Goal: Task Accomplishment & Management: Complete application form

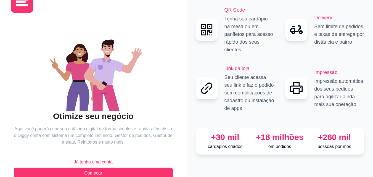
scroll to position [33, 0]
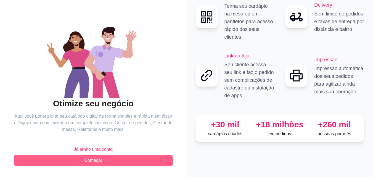
click at [116, 158] on button "Começar" at bounding box center [93, 160] width 159 height 11
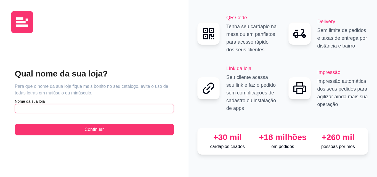
click at [109, 112] on input "text" at bounding box center [94, 108] width 159 height 9
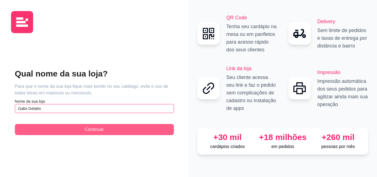
type input "Gabs Gelatto"
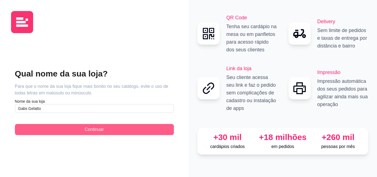
click at [131, 130] on button "Continuar" at bounding box center [94, 129] width 159 height 11
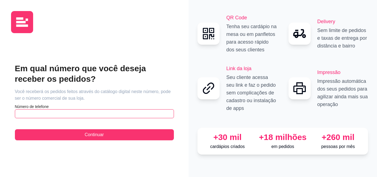
click at [136, 116] on input "text" at bounding box center [94, 113] width 159 height 9
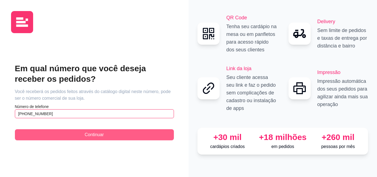
type input "[PHONE_NUMBER]"
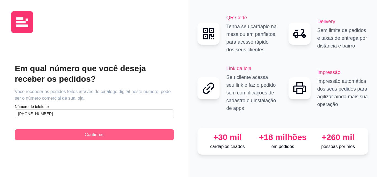
click at [141, 133] on button "Continuar" at bounding box center [94, 134] width 159 height 11
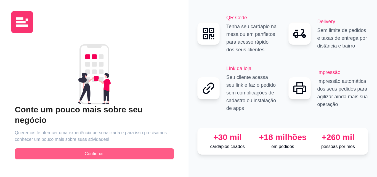
click at [92, 151] on span "Continuar" at bounding box center [94, 154] width 19 height 7
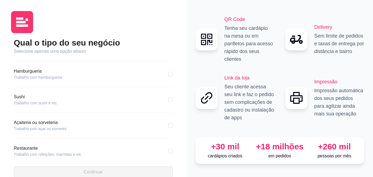
scroll to position [55, 0]
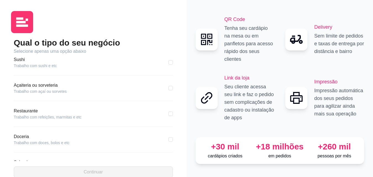
click at [97, 85] on div "Açaiteria ou sorveteria Trabalho com açaí ou sorvetes" at bounding box center [93, 88] width 159 height 12
click at [56, 88] on article "Açaiteria ou sorveteria" at bounding box center [40, 85] width 53 height 7
click at [169, 90] on input "checkbox" at bounding box center [171, 88] width 4 height 4
checkbox input "true"
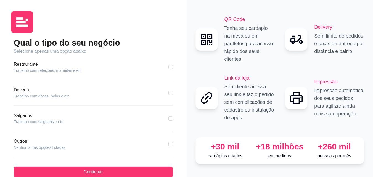
scroll to position [105, 0]
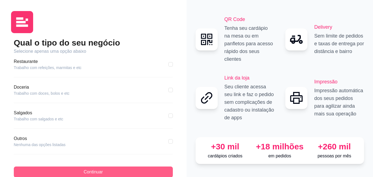
click at [95, 172] on span "Continuar" at bounding box center [93, 172] width 19 height 7
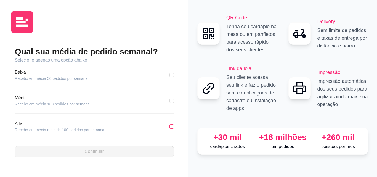
click at [172, 126] on input "checkbox" at bounding box center [172, 126] width 4 height 4
checkbox input "true"
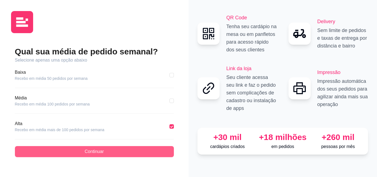
click at [108, 152] on button "Continuar" at bounding box center [94, 151] width 159 height 11
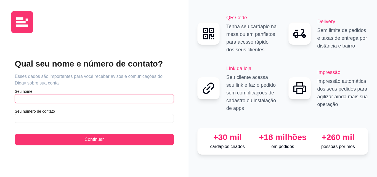
click at [92, 98] on input "text" at bounding box center [94, 98] width 159 height 9
type input "[PERSON_NAME]"
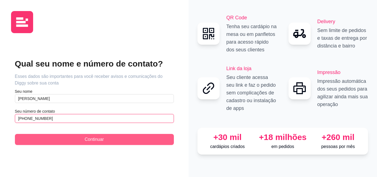
type input "[PHONE_NUMBER]"
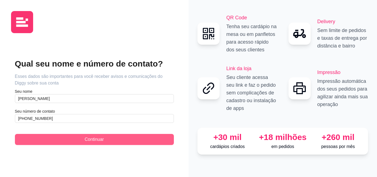
click at [85, 138] on span "Continuar" at bounding box center [94, 139] width 19 height 7
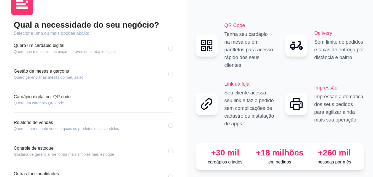
scroll to position [55, 0]
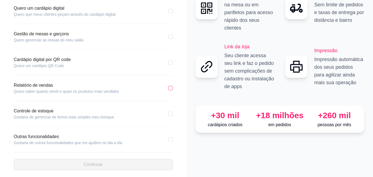
click at [172, 87] on input "checkbox" at bounding box center [171, 88] width 4 height 4
checkbox input "true"
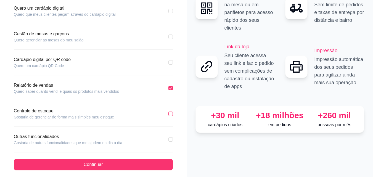
click at [170, 112] on input "checkbox" at bounding box center [171, 114] width 4 height 4
checkbox input "true"
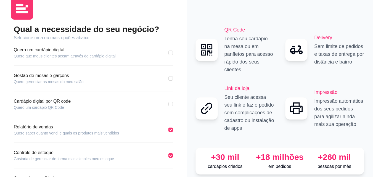
scroll to position [0, 0]
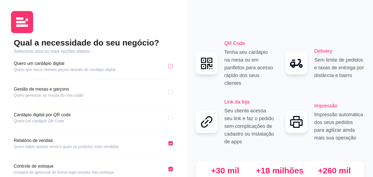
click at [172, 67] on input "checkbox" at bounding box center [171, 66] width 4 height 4
checkbox input "true"
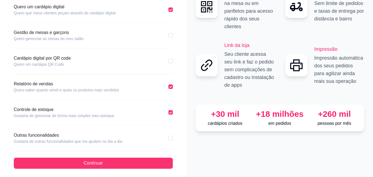
scroll to position [59, 0]
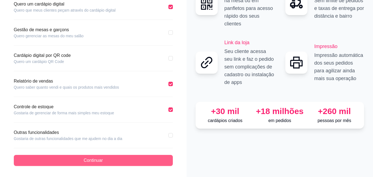
click at [100, 161] on span "Continuar" at bounding box center [93, 160] width 19 height 7
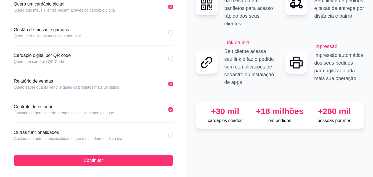
scroll to position [34, 0]
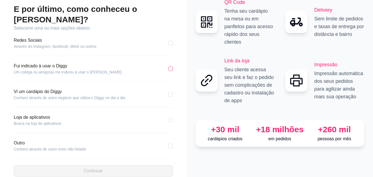
click at [171, 67] on input "checkbox" at bounding box center [171, 69] width 4 height 4
checkbox input "true"
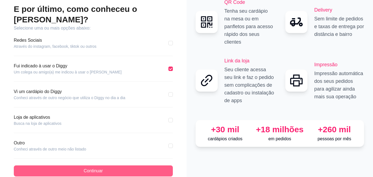
click at [105, 165] on button "Continuar" at bounding box center [93, 170] width 159 height 11
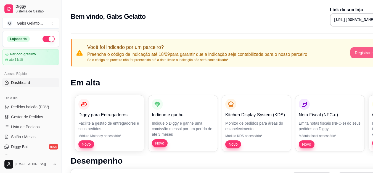
click at [357, 52] on button "Registrar agora" at bounding box center [369, 52] width 36 height 11
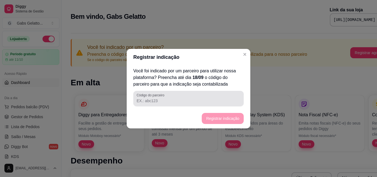
click at [174, 102] on input "Código do parceiro" at bounding box center [189, 101] width 104 height 6
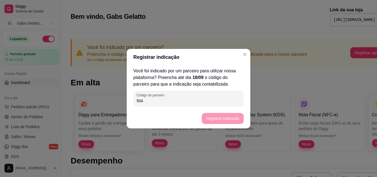
type input "504"
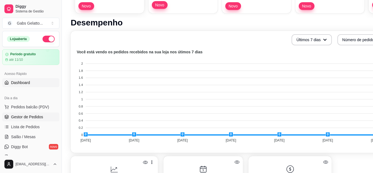
scroll to position [55, 0]
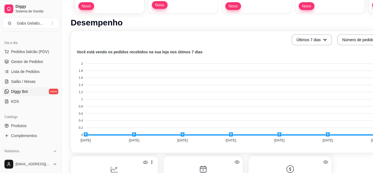
click at [45, 93] on link "Diggy Bot novo" at bounding box center [30, 91] width 57 height 9
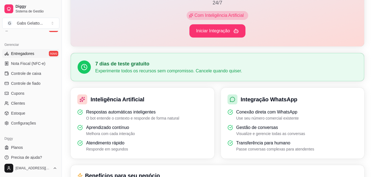
scroll to position [220, 0]
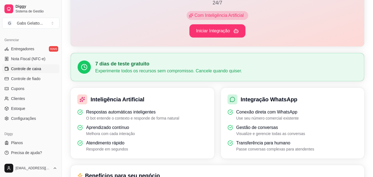
click at [37, 68] on span "Controle de caixa" at bounding box center [26, 69] width 30 height 6
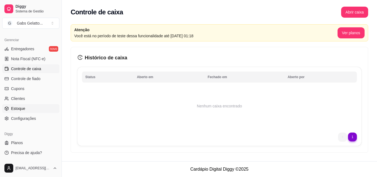
click at [28, 109] on link "Estoque" at bounding box center [30, 108] width 57 height 9
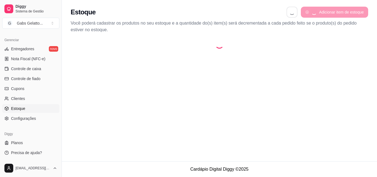
select select "QUANTITY_ORDER"
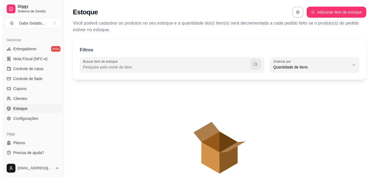
scroll to position [5, 0]
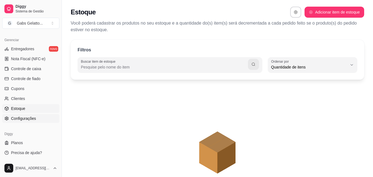
click at [31, 117] on span "Configurações" at bounding box center [23, 119] width 25 height 6
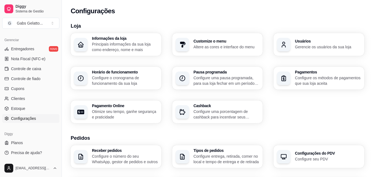
click at [135, 41] on div "Informações da loja Principais informações da sua loja como endereço, nome e ma…" at bounding box center [125, 44] width 66 height 16
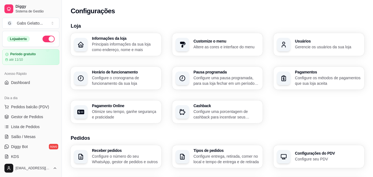
drag, startPoint x: 51, startPoint y: 41, endPoint x: 49, endPoint y: 38, distance: 3.1
click at [51, 41] on div "Loja aberta" at bounding box center [30, 38] width 57 height 15
click at [48, 38] on button "button" at bounding box center [49, 39] width 12 height 7
click at [293, 46] on div "Usuários Gerencie os usuários da sua loja" at bounding box center [319, 44] width 88 height 22
click at [208, 44] on div "Customize o menu Altere as cores e interface do menu" at bounding box center [227, 44] width 66 height 10
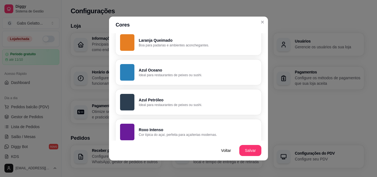
scroll to position [276, 0]
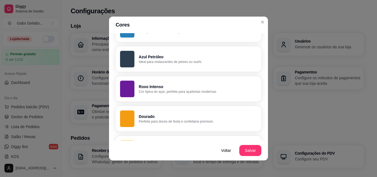
click at [175, 89] on div "Roxo Intenso Cor típica do açaí, perfeita para açaíterias modernas." at bounding box center [198, 89] width 118 height 10
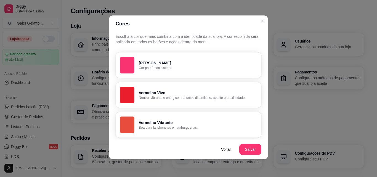
scroll to position [0, 0]
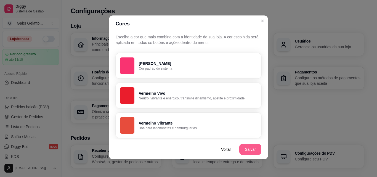
click at [249, 148] on button "Salvar" at bounding box center [250, 149] width 22 height 11
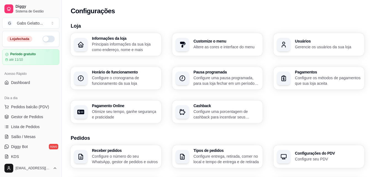
click at [123, 40] on h3 "Informações da loja" at bounding box center [125, 38] width 66 height 4
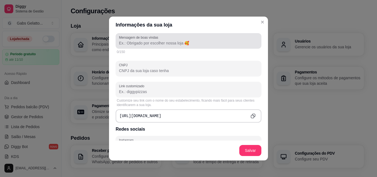
scroll to position [55, 0]
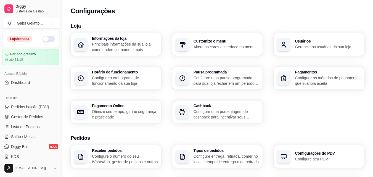
click at [140, 48] on p "Principais informações da sua loja como endereço, nome e mais" at bounding box center [125, 46] width 66 height 11
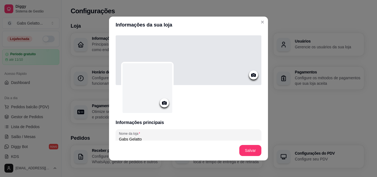
click at [166, 103] on div at bounding box center [164, 102] width 9 height 9
click at [163, 105] on icon at bounding box center [164, 103] width 6 height 6
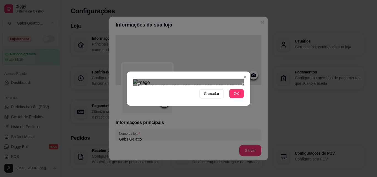
click at [259, 159] on div "Cancelar OK" at bounding box center [188, 88] width 377 height 177
click at [118, 10] on div "Cancelar OK" at bounding box center [188, 88] width 377 height 177
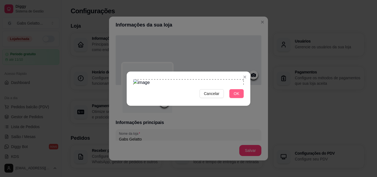
click at [232, 98] on button "OK" at bounding box center [237, 93] width 14 height 9
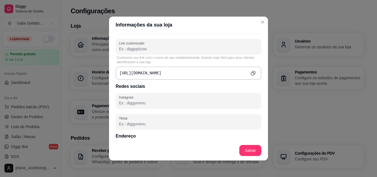
scroll to position [221, 0]
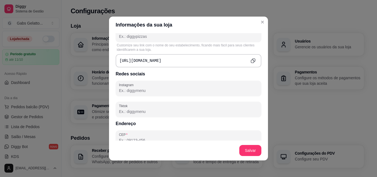
click at [175, 88] on input "Instagram" at bounding box center [188, 91] width 139 height 6
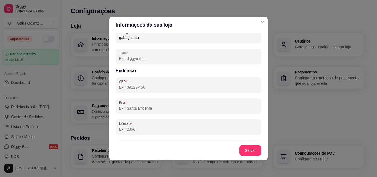
scroll to position [276, 0]
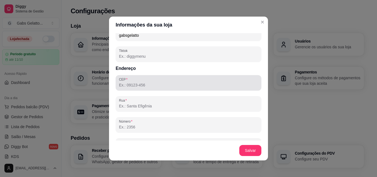
type input "gabsgelatto"
click at [163, 87] on input "CEP" at bounding box center [188, 85] width 139 height 6
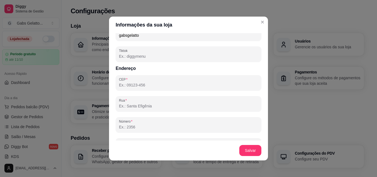
type input "45490-000"
type input "Laje"
type input "BA"
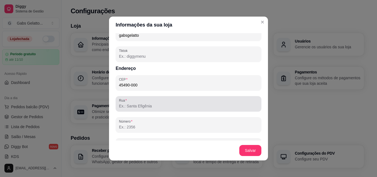
click at [150, 109] on div "Rua" at bounding box center [189, 103] width 146 height 15
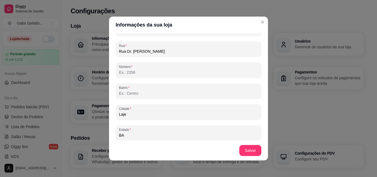
scroll to position [331, 0]
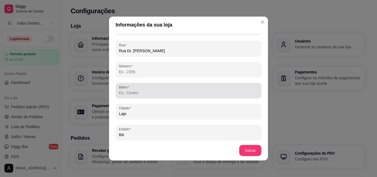
type input "Rua Dr. [PERSON_NAME]"
click at [167, 90] on div at bounding box center [188, 90] width 139 height 11
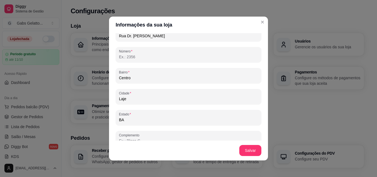
scroll to position [354, 0]
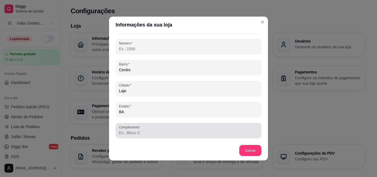
type input "Centro"
click at [149, 135] on input "Complemento" at bounding box center [188, 133] width 139 height 6
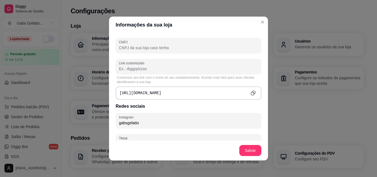
scroll to position [161, 0]
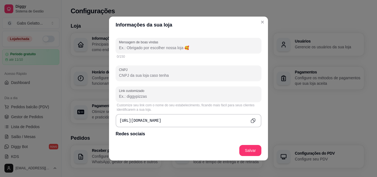
type input "Espaço Belvedere"
click at [170, 120] on div "[URL][DOMAIN_NAME]" at bounding box center [189, 120] width 146 height 13
click at [141, 97] on input "Link customizado" at bounding box center [188, 97] width 139 height 6
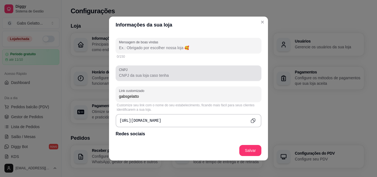
type input "gabsgelatto"
click at [156, 71] on div at bounding box center [188, 73] width 139 height 11
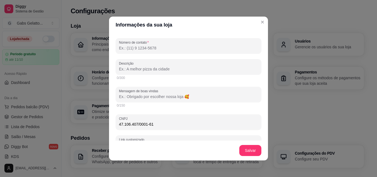
scroll to position [106, 0]
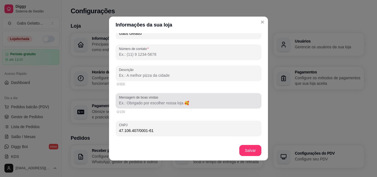
type input "47.106.407/0001-61"
click at [165, 105] on input "Mensagem de boas vindas" at bounding box center [188, 103] width 139 height 6
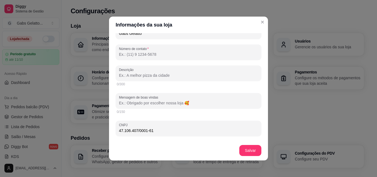
click at [188, 103] on input "Mensagem de boas vindas" at bounding box center [188, 103] width 139 height 6
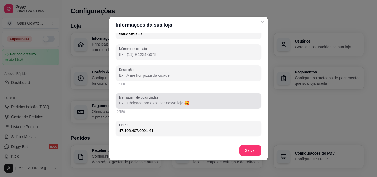
click at [160, 100] on div at bounding box center [188, 100] width 139 height 11
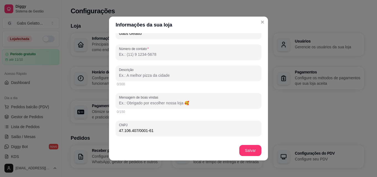
paste input "Obrigado por confiar na nossa loja. Estamos à disposição!"
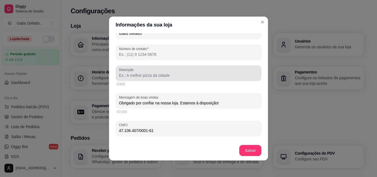
type input "Obrigado por confiar na nossa loja. Estamos à disposição!"
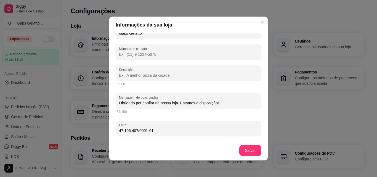
click at [166, 75] on input "Descrição" at bounding box center [188, 76] width 139 height 6
paste input "O verdadeiro sabor da região: açaí cremoso e sorvetes artesanais que encantam."
drag, startPoint x: 207, startPoint y: 75, endPoint x: 194, endPoint y: 76, distance: 13.8
click at [194, 76] on input "O verdadeiro sabor da região: açaí cremoso e sorvetes artesanais que encantam." at bounding box center [188, 76] width 139 height 6
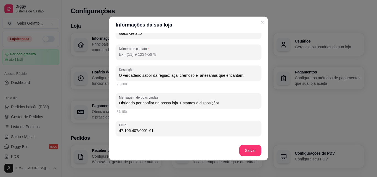
scroll to position [0, 0]
drag, startPoint x: 209, startPoint y: 77, endPoint x: 197, endPoint y: 77, distance: 11.9
click at [197, 77] on input "O verdadeiro sabor da região: açaí cremoso e gelattos artesanais que encantam." at bounding box center [188, 76] width 139 height 6
drag, startPoint x: 196, startPoint y: 77, endPoint x: 227, endPoint y: 77, distance: 30.9
click at [227, 77] on input "O verdadeiro sabor da região: açaí cremoso e gelattos artesanais que encantam." at bounding box center [188, 76] width 139 height 6
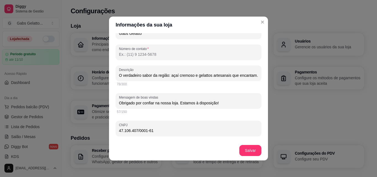
click at [208, 75] on input "O verdadeiro sabor da região: açaí cremoso e gelattos artesanais que encantam." at bounding box center [188, 76] width 139 height 6
click at [204, 75] on input "O verdadeiro sabor da região: açaí cremoso e gelattos artesanais que encantam." at bounding box center [188, 76] width 139 height 6
click at [240, 76] on input "O verdadeiro sabor da região: açaí cremoso e gelatos artesanais que encantam." at bounding box center [188, 76] width 139 height 6
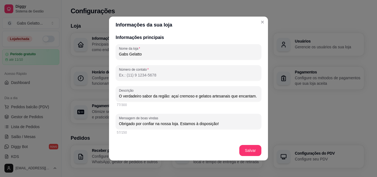
scroll to position [51, 0]
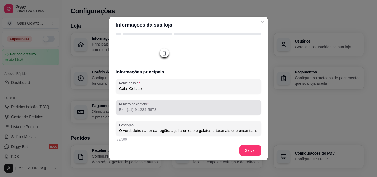
type input "O verdadeiro sabor da região: açaí cremoso e gelatos artesanais que encantam."
click at [166, 107] on div at bounding box center [188, 107] width 139 height 11
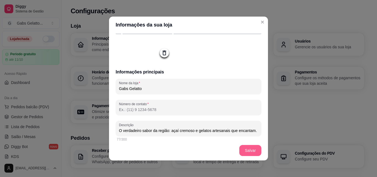
click at [244, 150] on button "Salvar" at bounding box center [250, 150] width 22 height 11
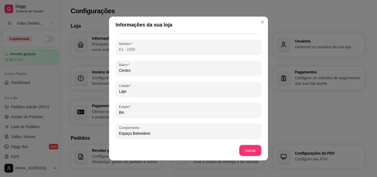
scroll to position [357, 0]
click at [144, 92] on input "Laje" at bounding box center [188, 91] width 139 height 6
click at [131, 112] on input "BA" at bounding box center [188, 112] width 139 height 6
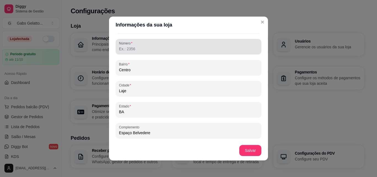
click at [145, 55] on div "CEP 45490-000 [GEOGRAPHIC_DATA]. [GEOGRAPHIC_DATA] Número Bairro [GEOGRAPHIC_DA…" at bounding box center [189, 67] width 146 height 141
click at [146, 53] on div "Número" at bounding box center [189, 46] width 146 height 15
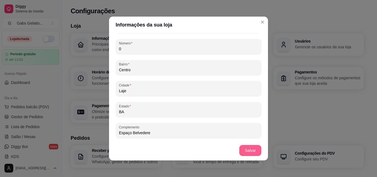
type input "0"
click at [243, 153] on button "Salvar" at bounding box center [250, 150] width 22 height 11
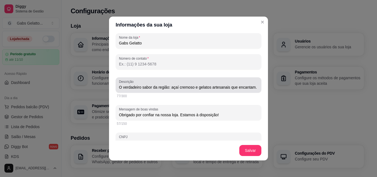
scroll to position [83, 0]
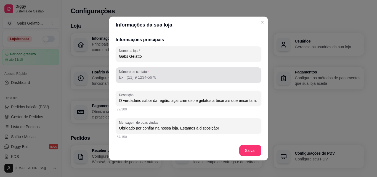
click at [183, 80] on input "Número de contato" at bounding box center [188, 78] width 139 height 6
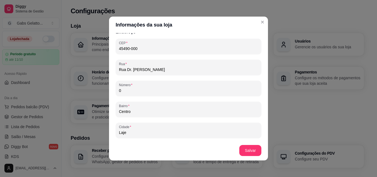
scroll to position [354, 0]
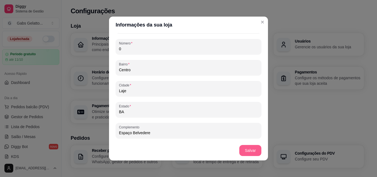
type input "[PHONE_NUMBER]"
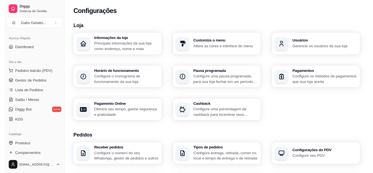
scroll to position [28, 0]
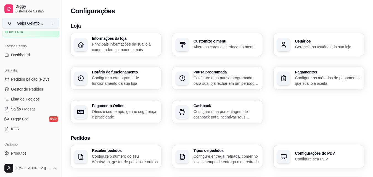
click at [41, 21] on div "Gabs Gelatto ..." at bounding box center [30, 23] width 26 height 6
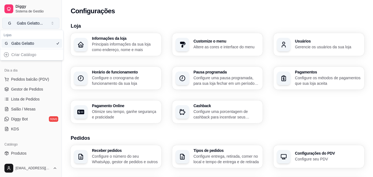
click at [45, 25] on button "G Gabs Gelatto ..." at bounding box center [30, 23] width 57 height 11
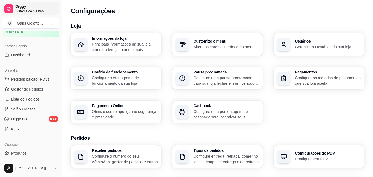
click at [37, 12] on span "Sistema de Gestão" at bounding box center [36, 11] width 42 height 4
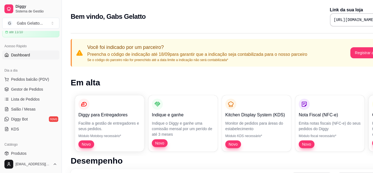
click at [344, 17] on div "[URL][DOMAIN_NAME]" at bounding box center [360, 19] width 60 height 13
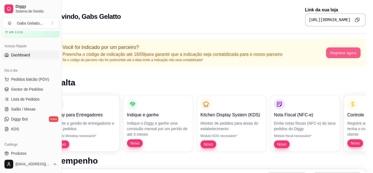
click at [346, 54] on button "Registrar agora" at bounding box center [343, 53] width 35 height 11
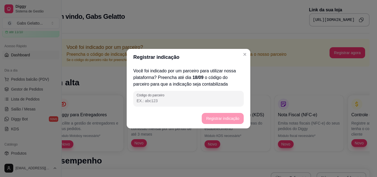
click at [183, 101] on input "Código do parceiro" at bounding box center [189, 101] width 104 height 6
paste input "504dc7"
type input "504dc7"
click at [231, 119] on button "Registrar indicação" at bounding box center [223, 118] width 42 height 11
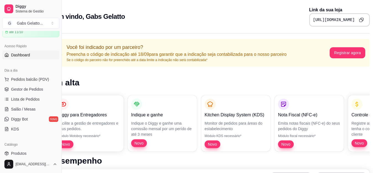
click at [359, 20] on icon "Copy to clipboard" at bounding box center [361, 19] width 5 height 5
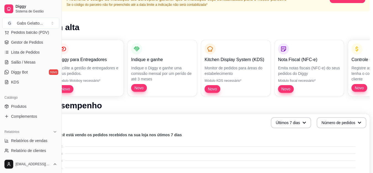
scroll to position [110, 0]
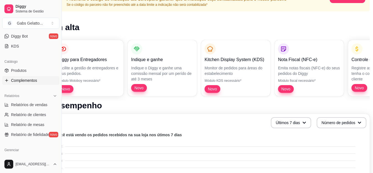
click at [33, 82] on span "Complementos" at bounding box center [24, 81] width 26 height 6
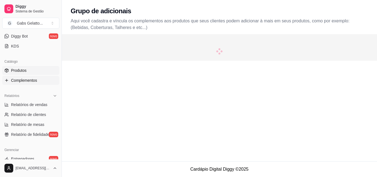
click at [31, 72] on link "Produtos" at bounding box center [30, 70] width 57 height 9
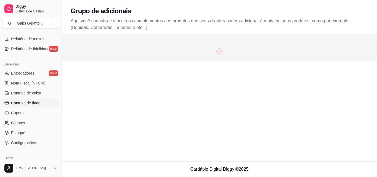
scroll to position [220, 0]
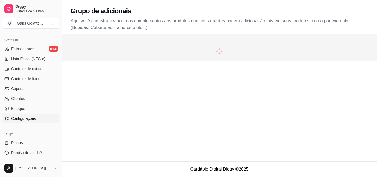
click at [39, 123] on link "Configurações" at bounding box center [30, 118] width 57 height 9
click at [38, 118] on link "Configurações" at bounding box center [30, 118] width 57 height 9
click at [202, 84] on div "Grupo de adicionais Aqui você cadastra e víncula os complementos aos produtos q…" at bounding box center [219, 80] width 315 height 161
